Goal: Information Seeking & Learning: Stay updated

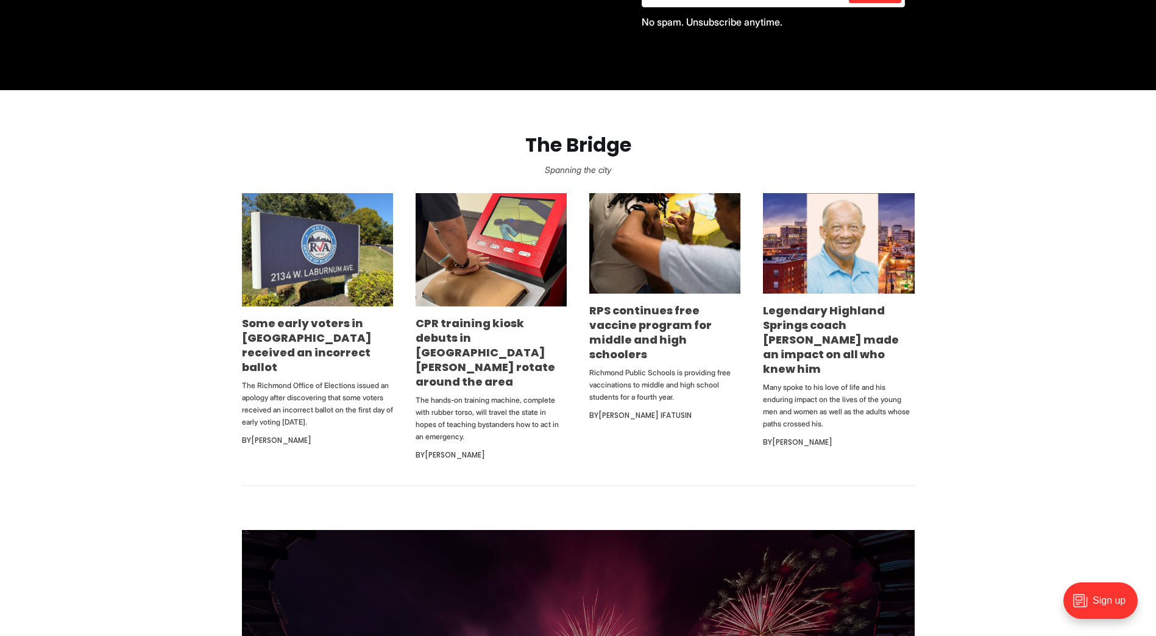
scroll to position [641, 0]
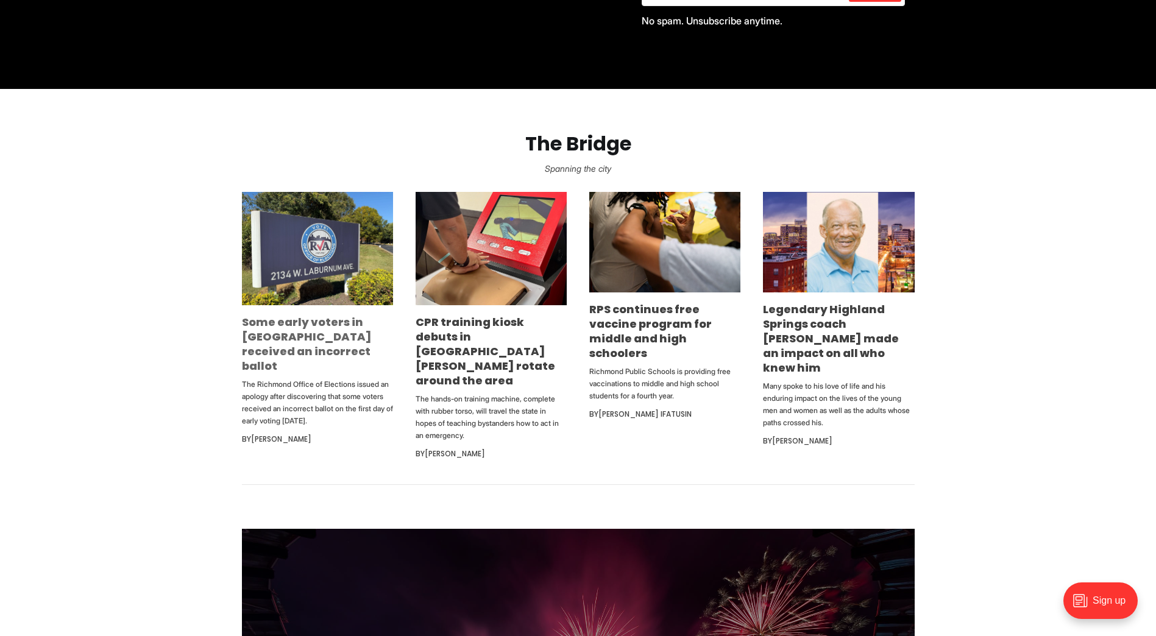
click at [332, 341] on link "Some early voters in Richmond received an incorrect ballot" at bounding box center [307, 343] width 130 height 59
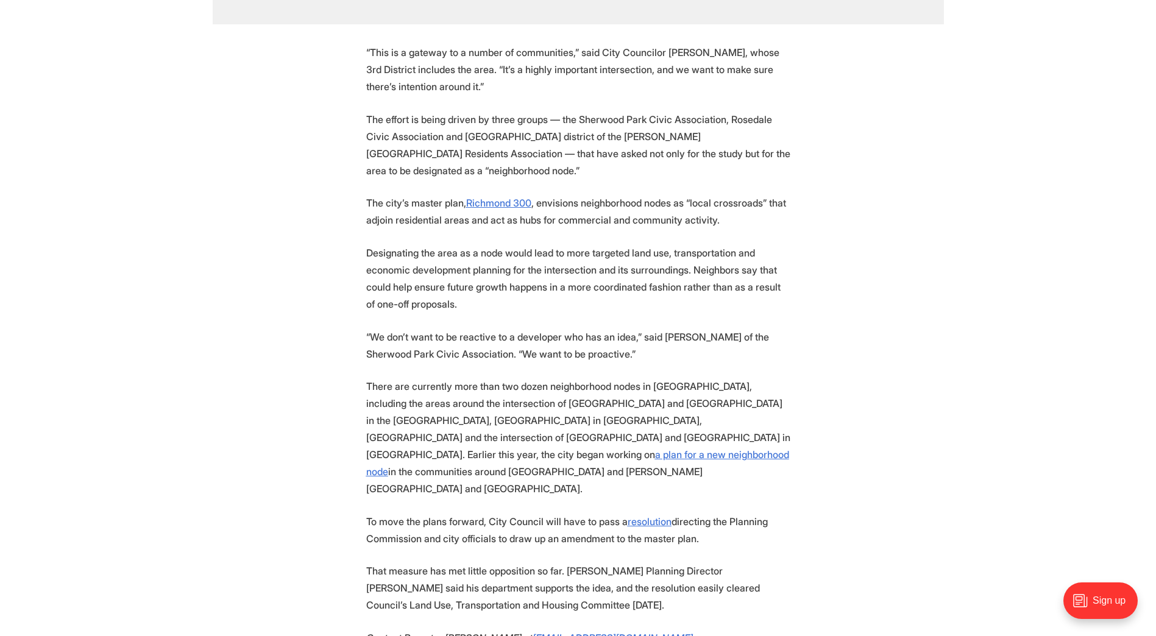
scroll to position [2108, 0]
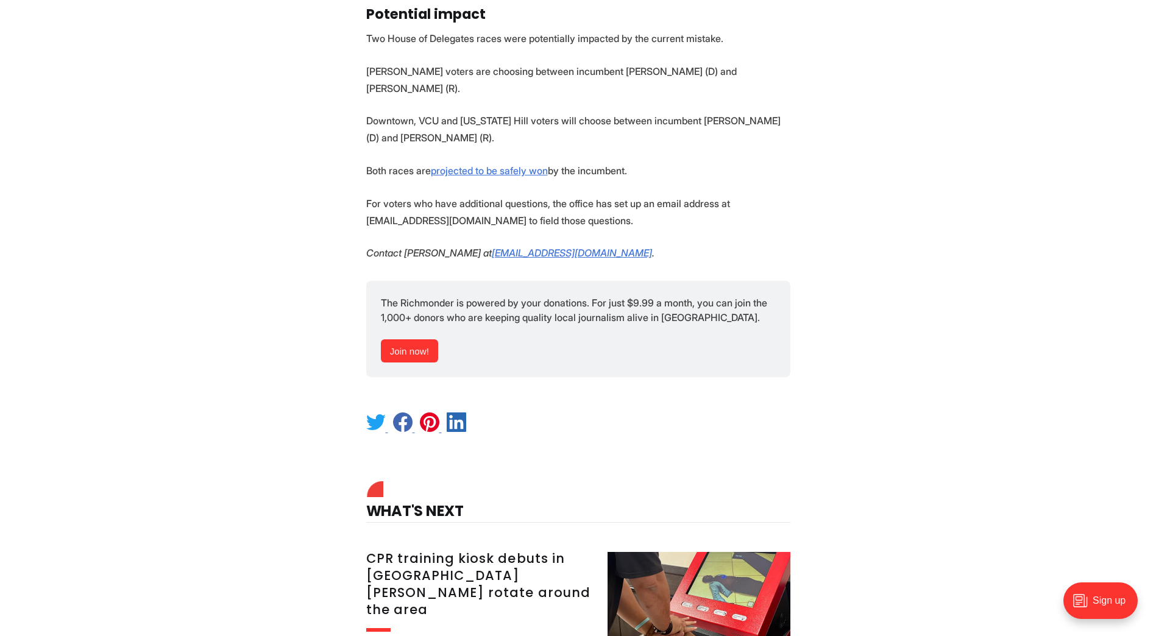
scroll to position [1560, 0]
